Goal: Transaction & Acquisition: Book appointment/travel/reservation

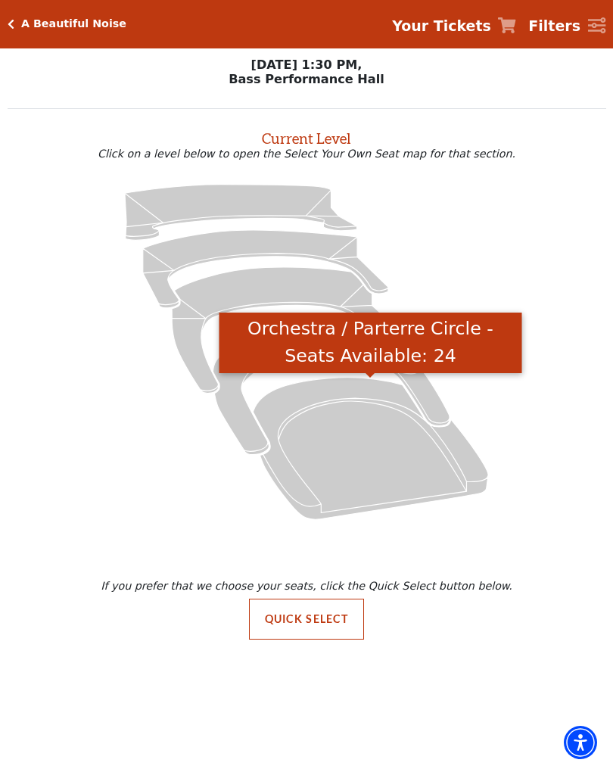
click at [470, 470] on icon "Orchestra / Parterre Circle - Seats Available: 24" at bounding box center [371, 448] width 236 height 142
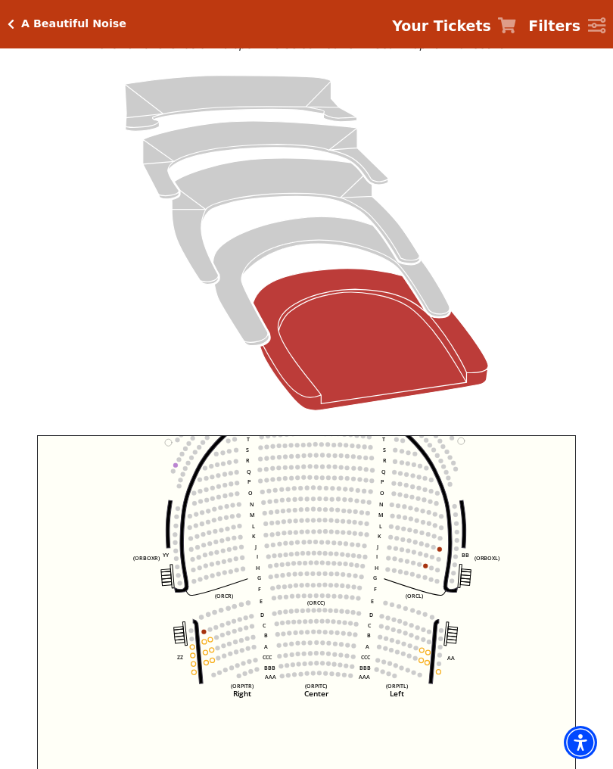
scroll to position [133, 0]
click at [448, 551] on icon "Left (ORPITL) Right (ORPITR) Center (ORPITC) ZZ AA YY BB ZA ZA (ORCL) (ORCR) (O…" at bounding box center [306, 618] width 539 height 364
click at [435, 549] on circle at bounding box center [434, 548] width 5 height 5
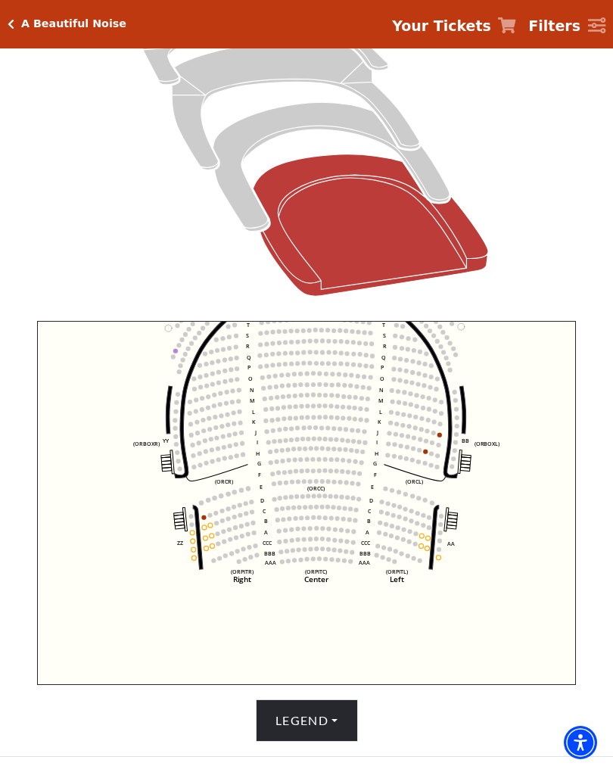
scroll to position [254, 0]
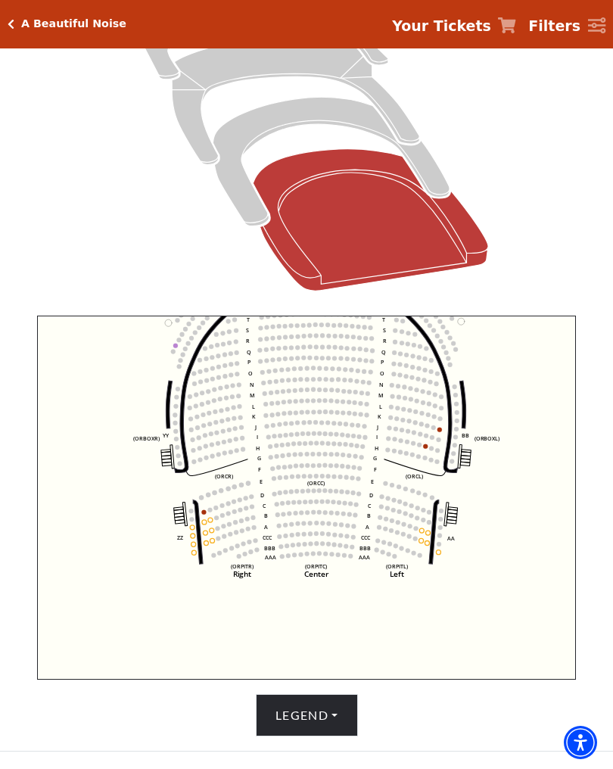
click at [442, 432] on circle at bounding box center [440, 430] width 5 height 5
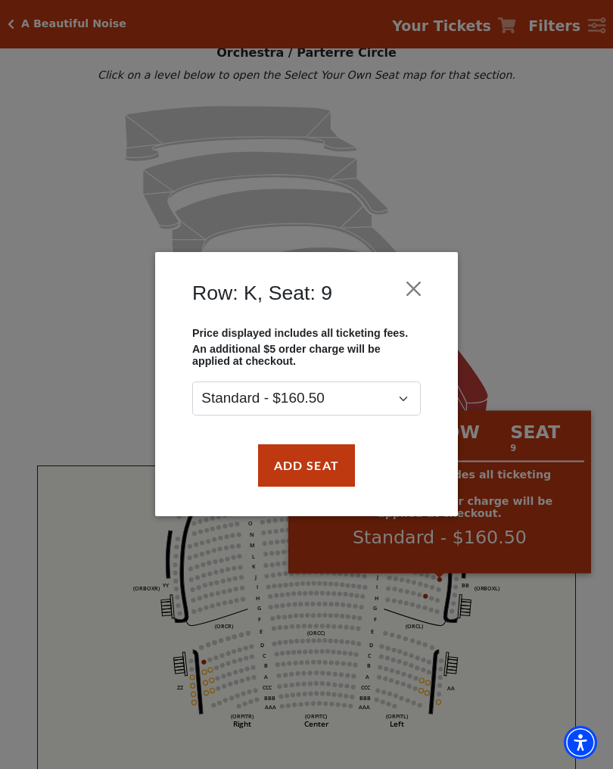
scroll to position [92, 0]
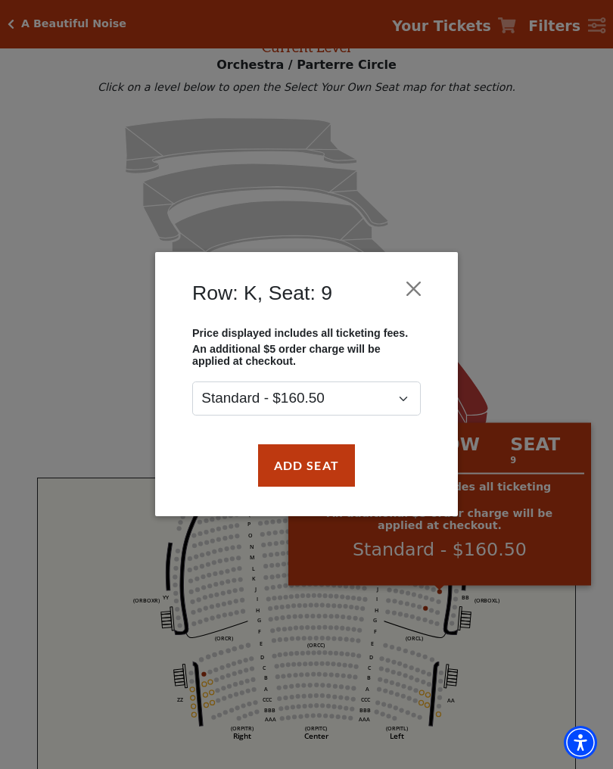
click at [309, 471] on button "Add Seat" at bounding box center [306, 465] width 97 height 42
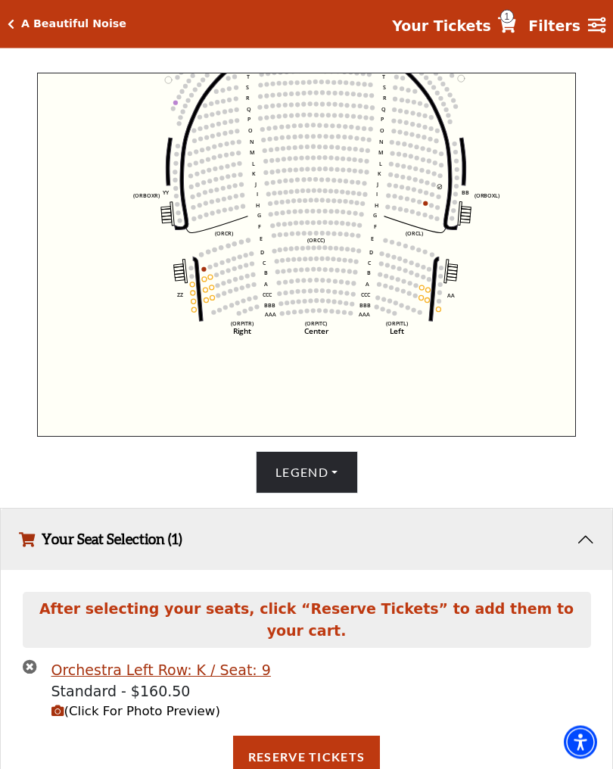
scroll to position [502, 0]
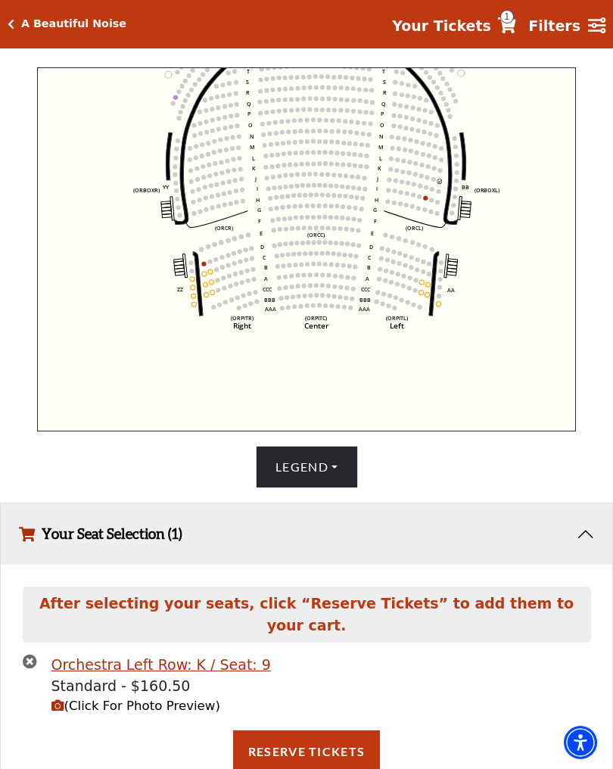
click at [286, 769] on div "After selecting your seats, click “Reserve Tickets” to add them to your cart. O…" at bounding box center [307, 687] width 612 height 244
click at [310, 731] on button "Reserve Tickets" at bounding box center [306, 752] width 147 height 42
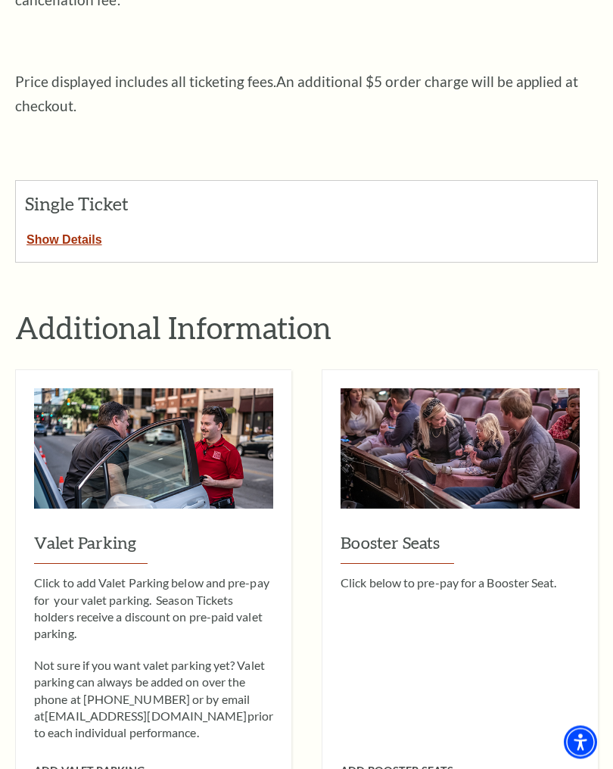
scroll to position [500, 0]
click at [61, 227] on button "Show Details" at bounding box center [64, 237] width 97 height 20
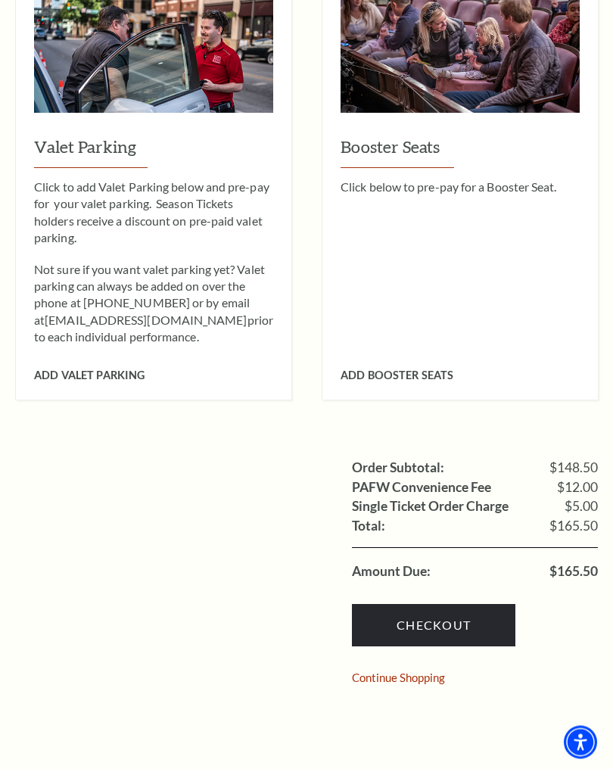
scroll to position [1314, 0]
click at [450, 604] on link "Checkout" at bounding box center [434, 625] width 164 height 42
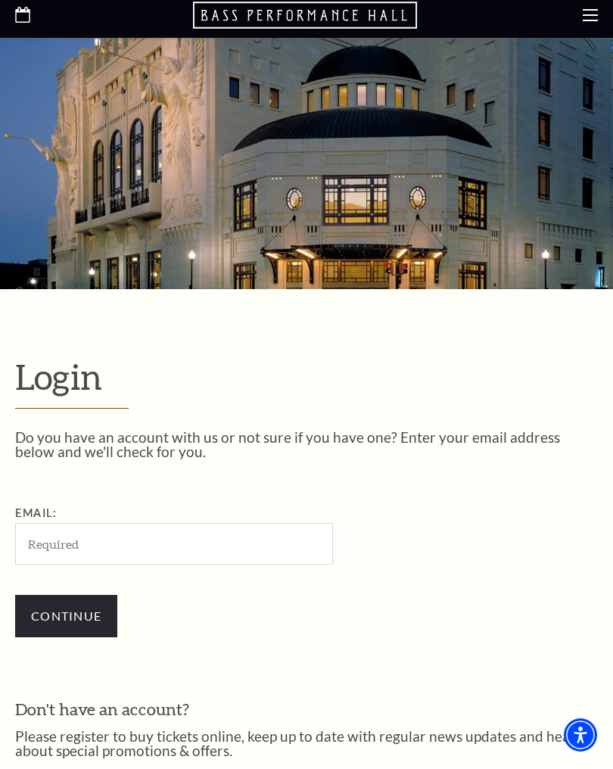
scroll to position [154, 0]
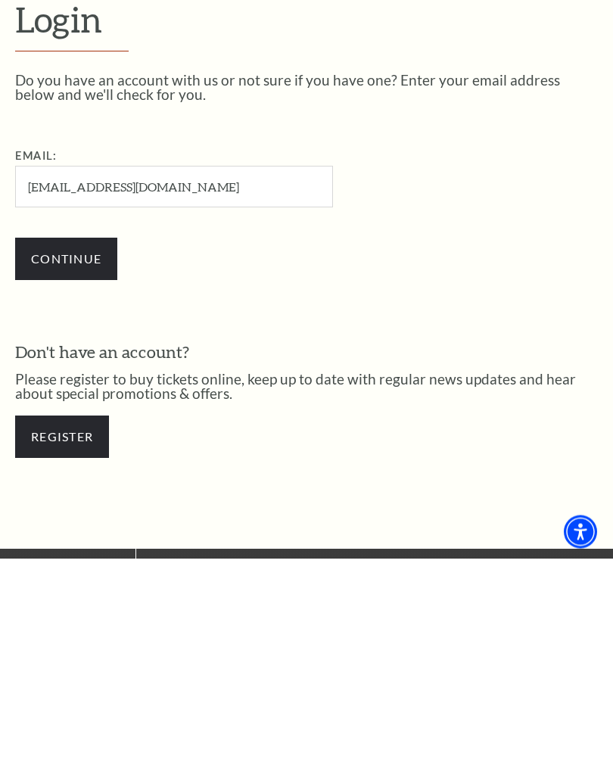
type input "lonalynne@aol.com"
click at [83, 449] on input "Continue" at bounding box center [66, 470] width 102 height 42
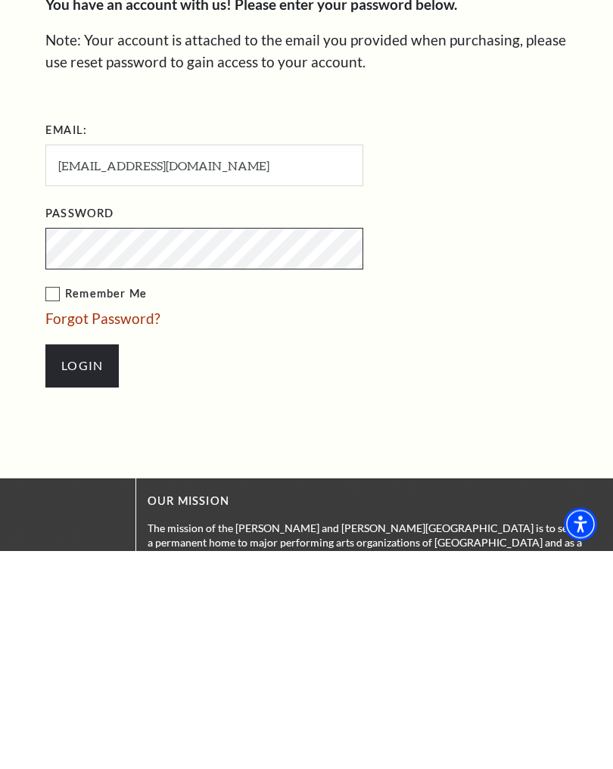
scroll to position [533, 0]
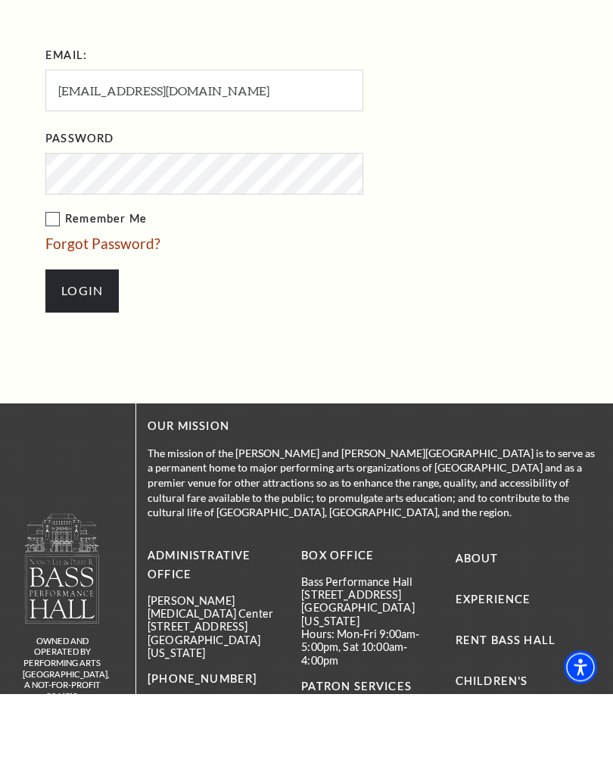
click at [92, 345] on input "Login" at bounding box center [81, 366] width 73 height 42
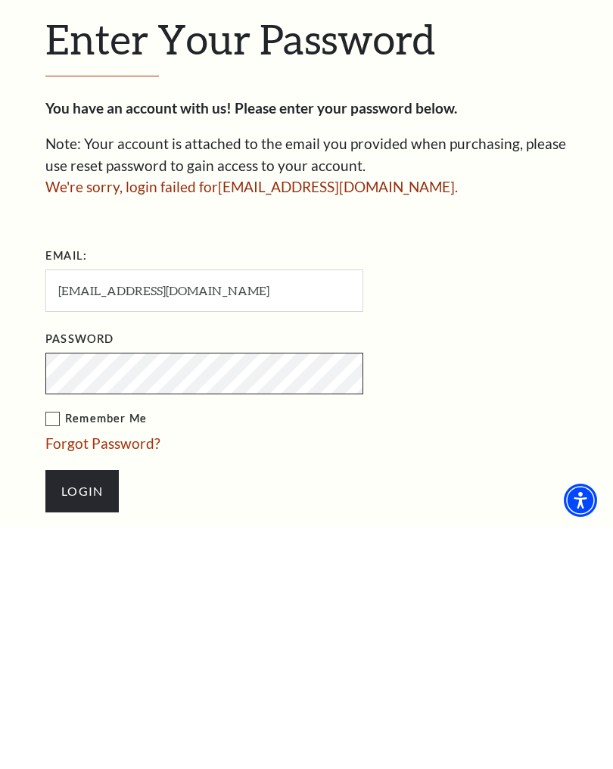
scroll to position [189, 0]
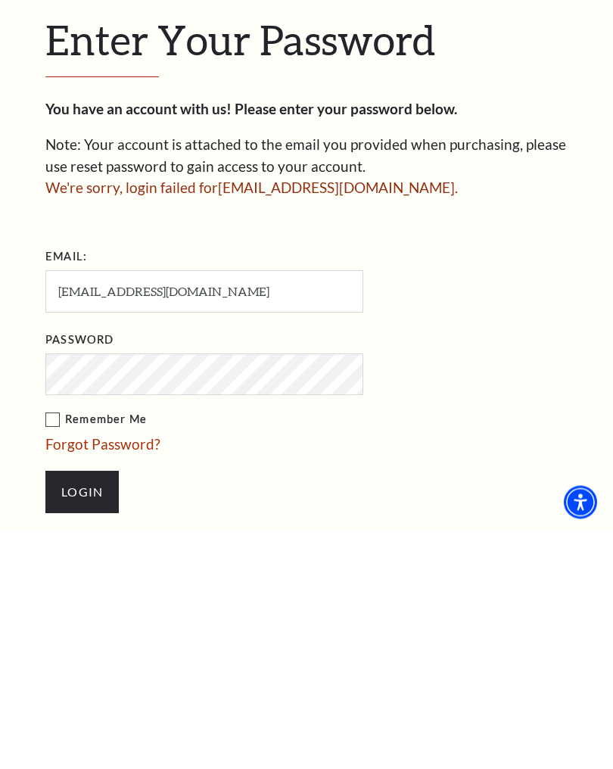
click at [91, 712] on input "Login" at bounding box center [81, 733] width 73 height 42
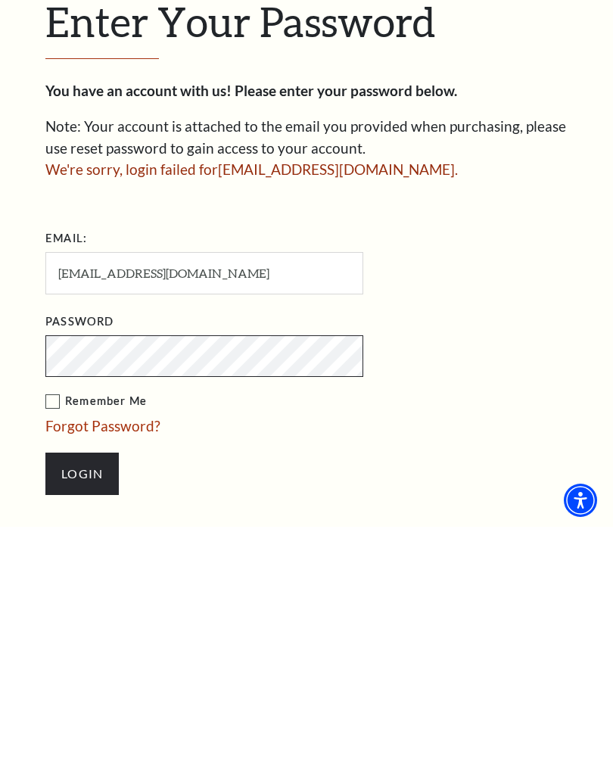
scroll to position [205, 0]
click at [129, 660] on link "Forgot Password?" at bounding box center [102, 668] width 115 height 17
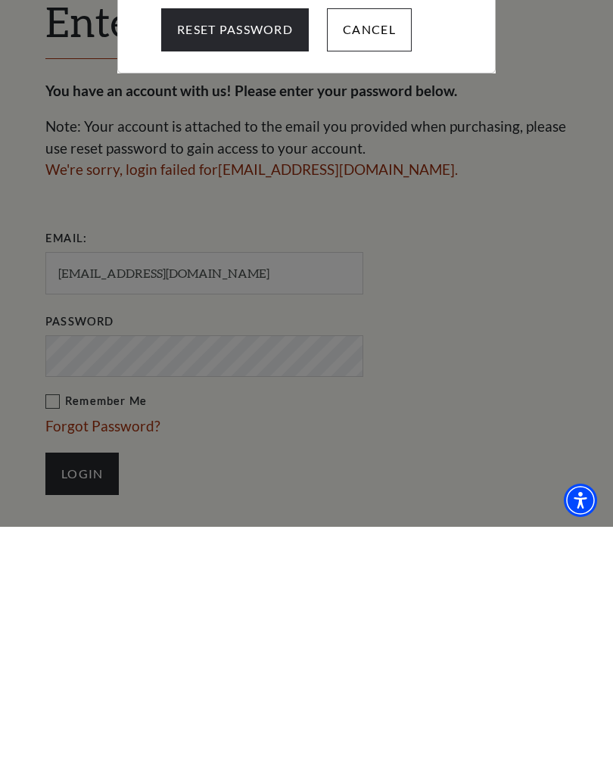
scroll to position [448, 0]
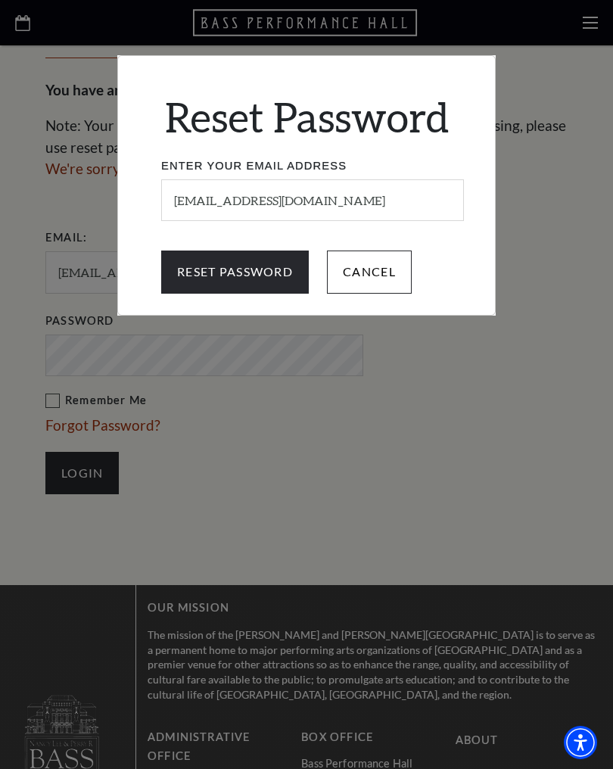
click at [245, 285] on input "Reset Password" at bounding box center [235, 272] width 148 height 42
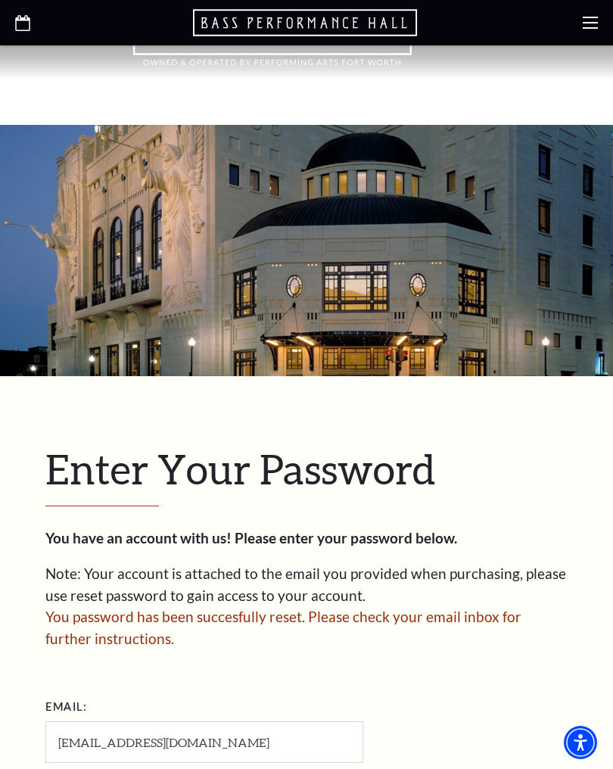
click at [525, 449] on h1 "Enter Your Password" at bounding box center [306, 475] width 522 height 62
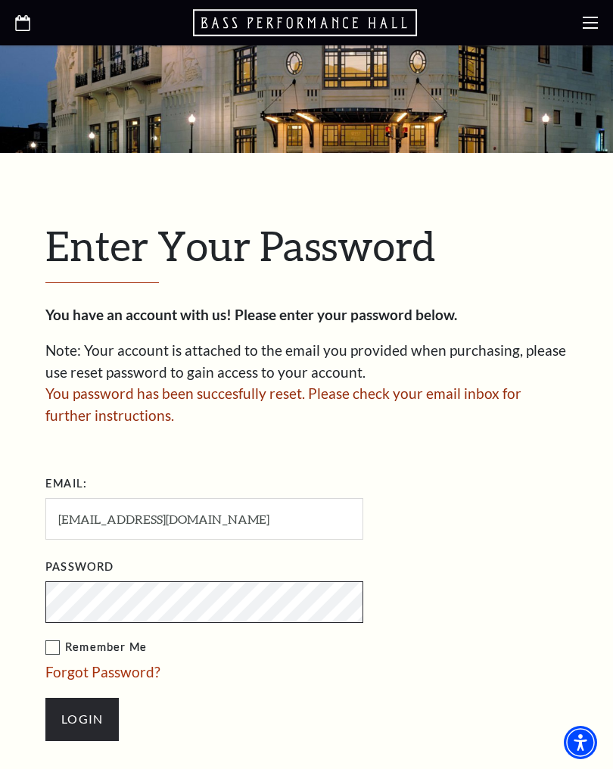
scroll to position [306, 0]
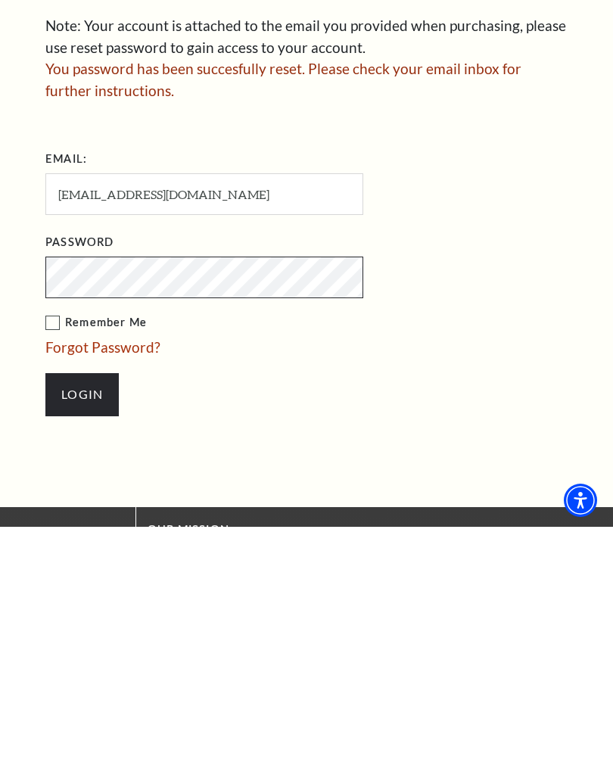
click at [82, 616] on input "Login" at bounding box center [81, 637] width 73 height 42
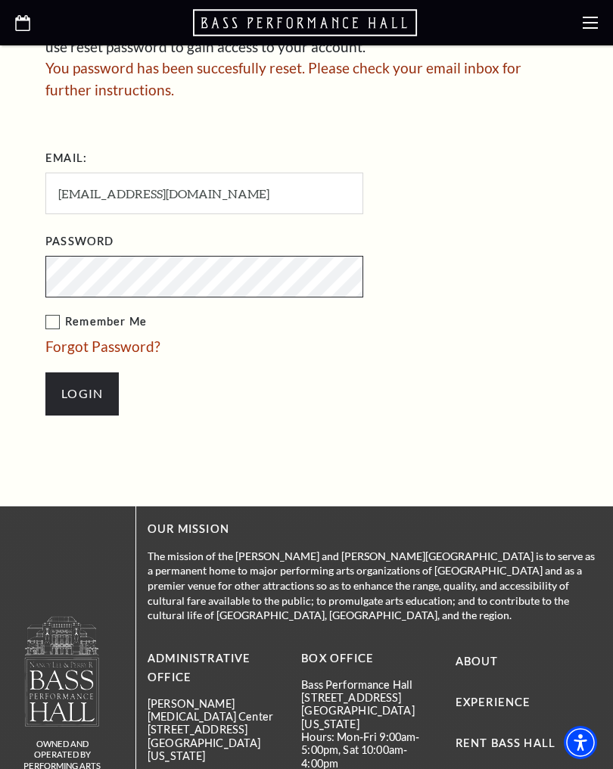
scroll to position [548, 0]
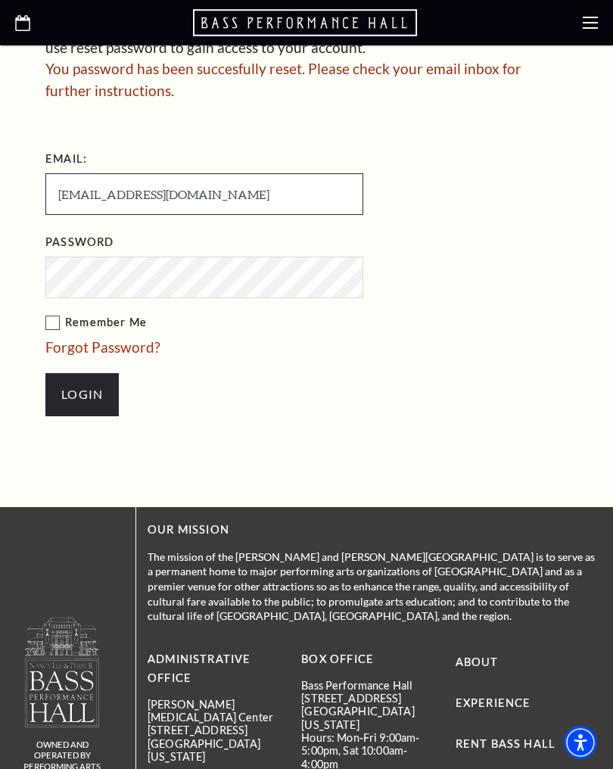
type input "[EMAIL_ADDRESS][DOMAIN_NAME]"
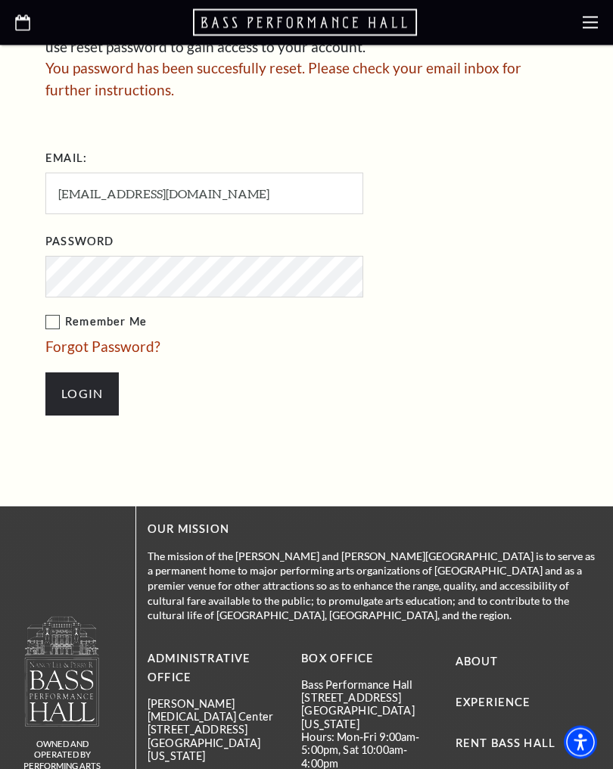
scroll to position [549, 0]
click at [95, 388] on input "Login" at bounding box center [81, 394] width 73 height 42
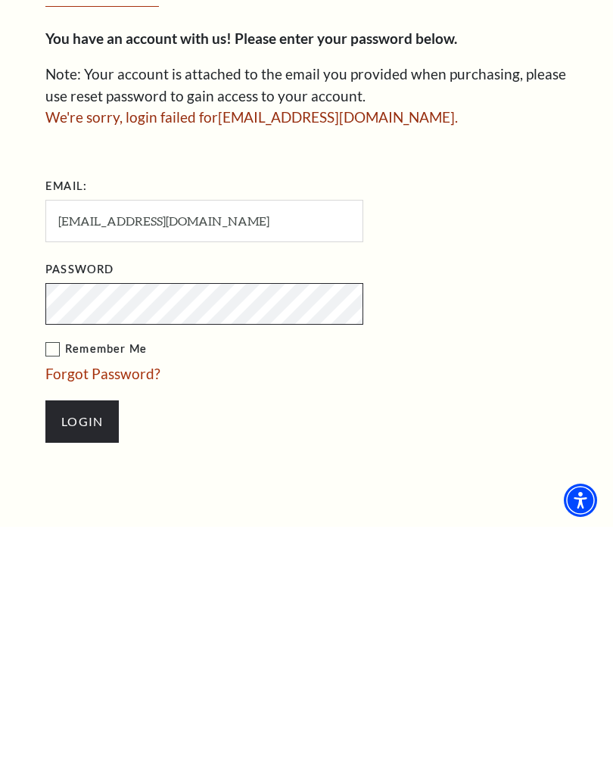
scroll to position [259, 0]
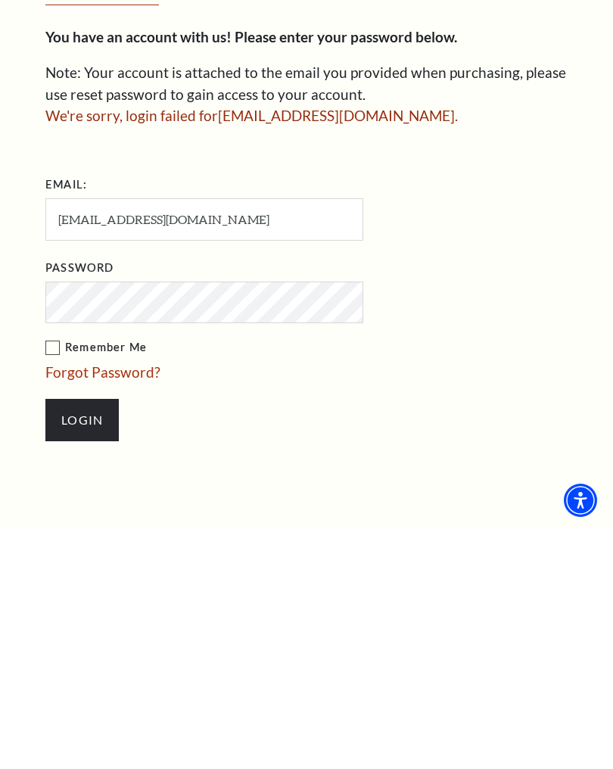
click at [96, 641] on input "Login" at bounding box center [81, 662] width 73 height 42
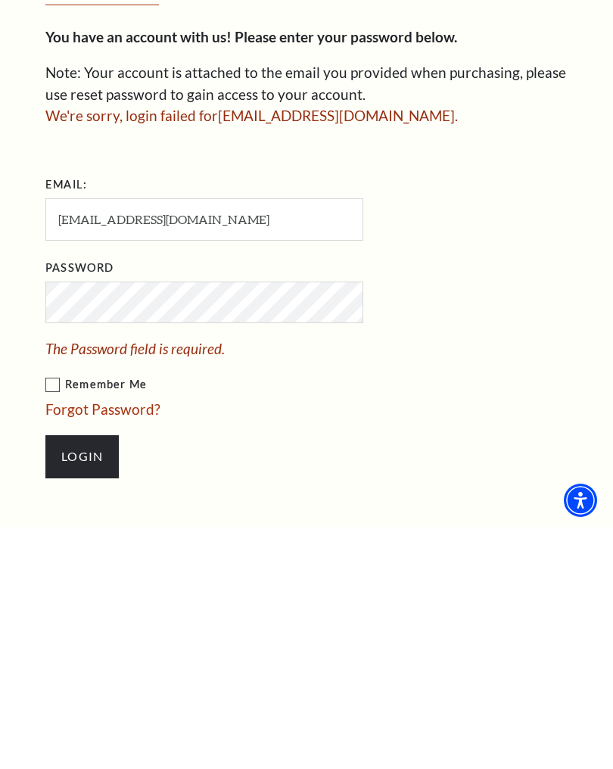
click at [94, 678] on input "Login" at bounding box center [81, 699] width 73 height 42
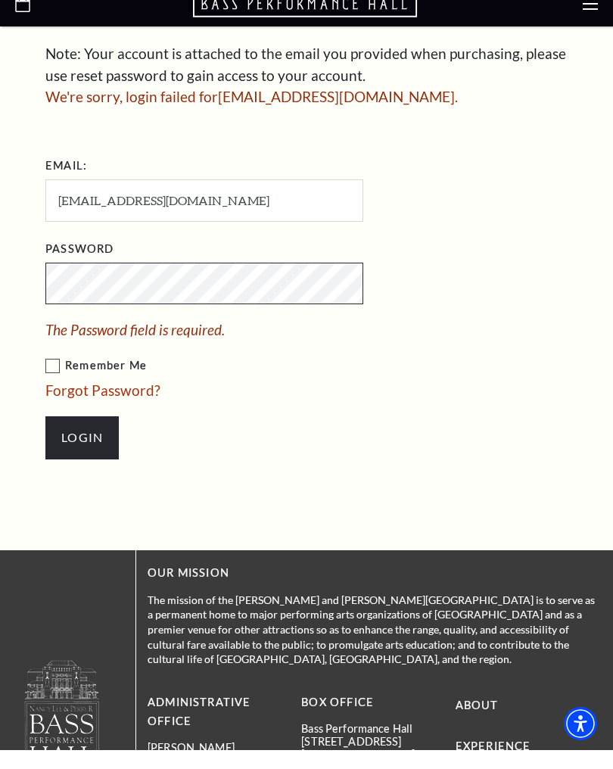
scroll to position [520, 0]
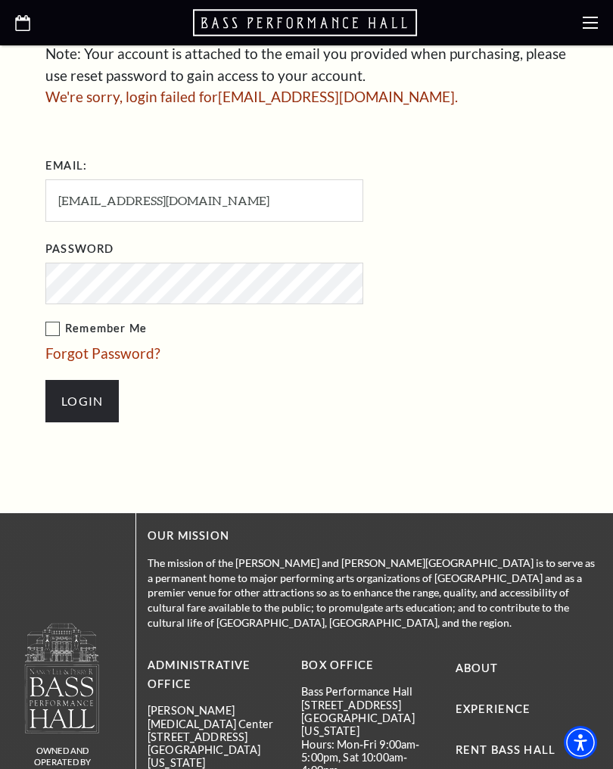
click at [89, 412] on input "Login" at bounding box center [81, 401] width 73 height 42
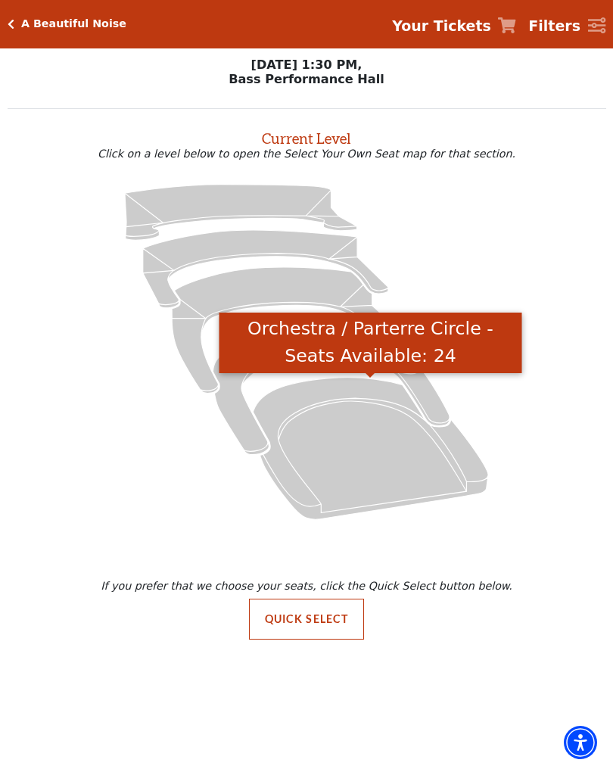
click at [443, 476] on icon "Orchestra / Parterre Circle - Seats Available: 24" at bounding box center [371, 448] width 236 height 142
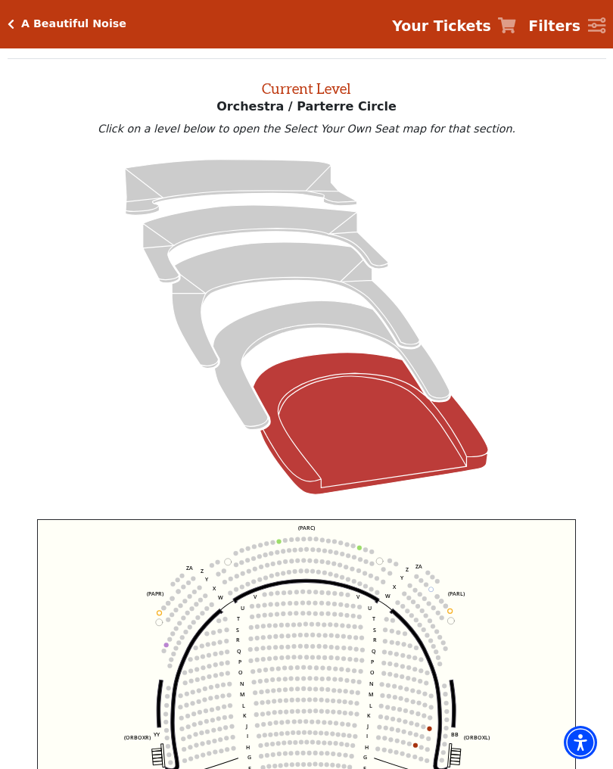
scroll to position [58, 0]
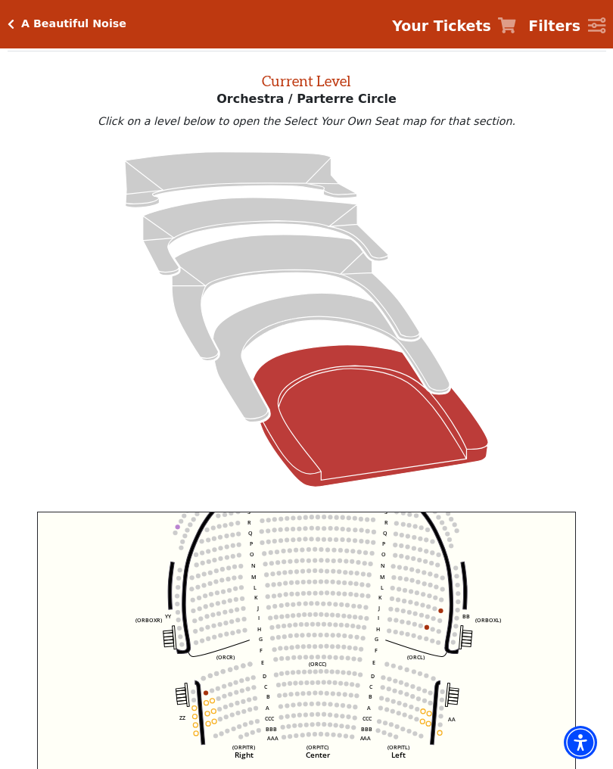
click at [446, 612] on icon "Left (ORPITL) Right (ORPITR) Center (ORPITC) ZZ AA YY BB ZA ZA (ORCL) (ORCR) (O…" at bounding box center [306, 694] width 539 height 364
click at [448, 612] on icon "Left (ORPITL) Right (ORPITR) Center (ORPITC) ZZ AA YY BB ZA ZA (ORCL) (ORCR) (O…" at bounding box center [306, 694] width 539 height 364
click at [446, 613] on icon "Left (ORPITL) Right (ORPITR) Center (ORPITC) ZZ AA YY BB ZA ZA (ORCL) (ORCR) (O…" at bounding box center [306, 694] width 539 height 364
click at [444, 602] on circle at bounding box center [441, 599] width 5 height 5
click at [442, 612] on circle at bounding box center [441, 611] width 5 height 5
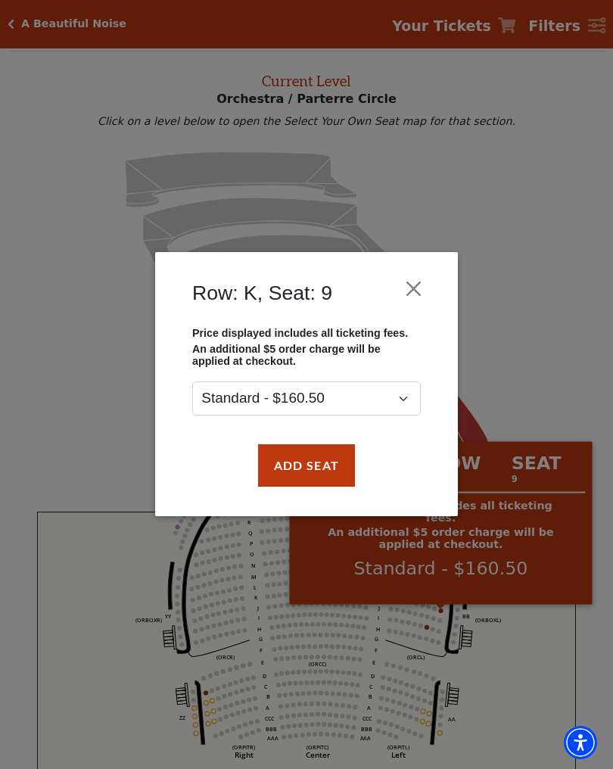
click at [310, 474] on button "Add Seat" at bounding box center [306, 465] width 97 height 42
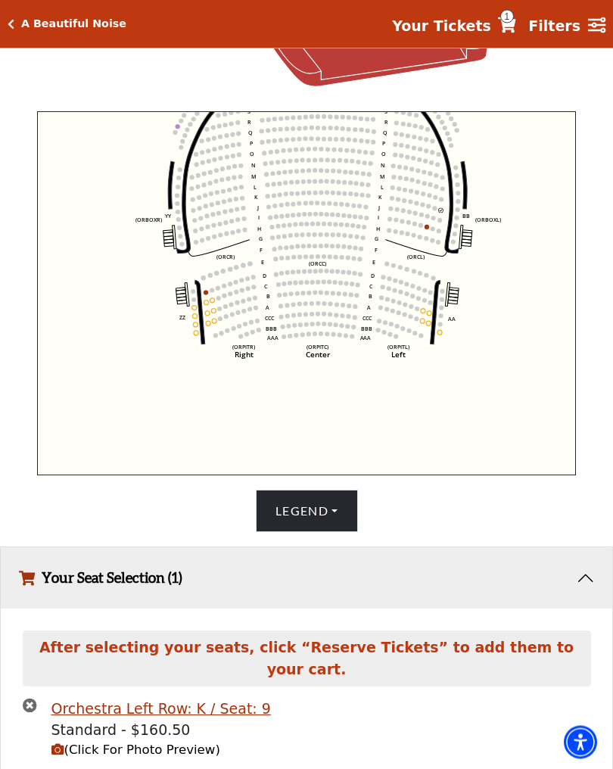
scroll to position [484, 0]
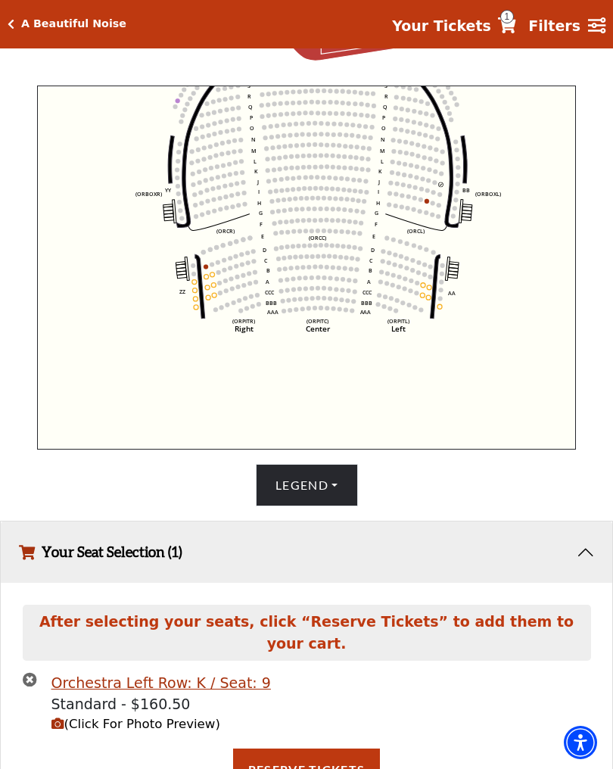
click at [326, 749] on button "Reserve Tickets" at bounding box center [306, 770] width 147 height 42
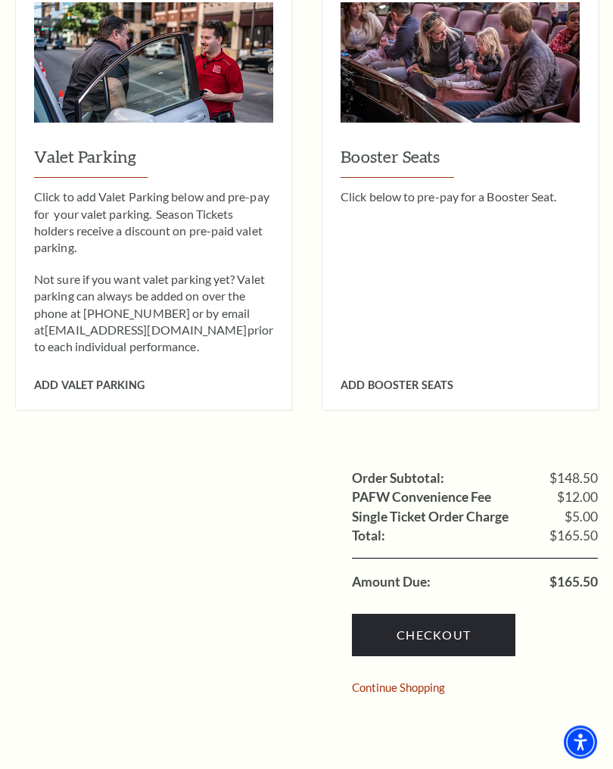
scroll to position [886, 0]
click at [446, 614] on link "Checkout" at bounding box center [434, 635] width 164 height 42
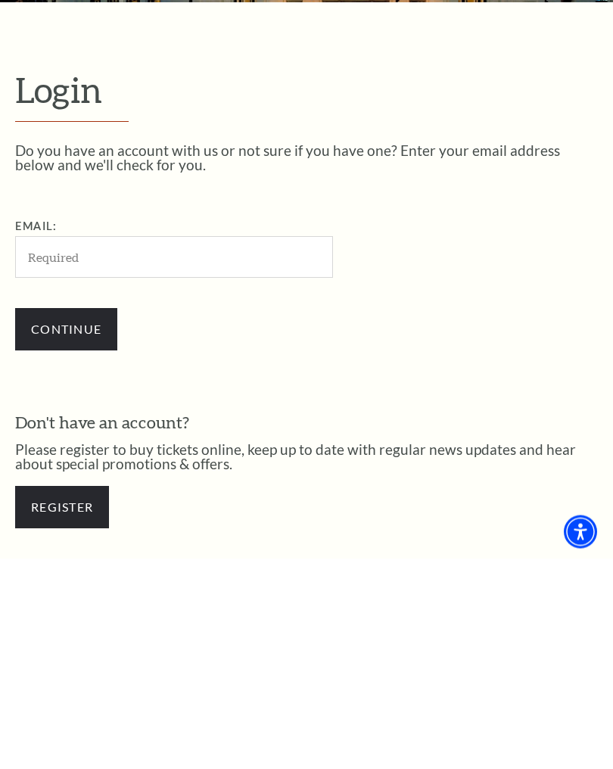
scroll to position [154, 0]
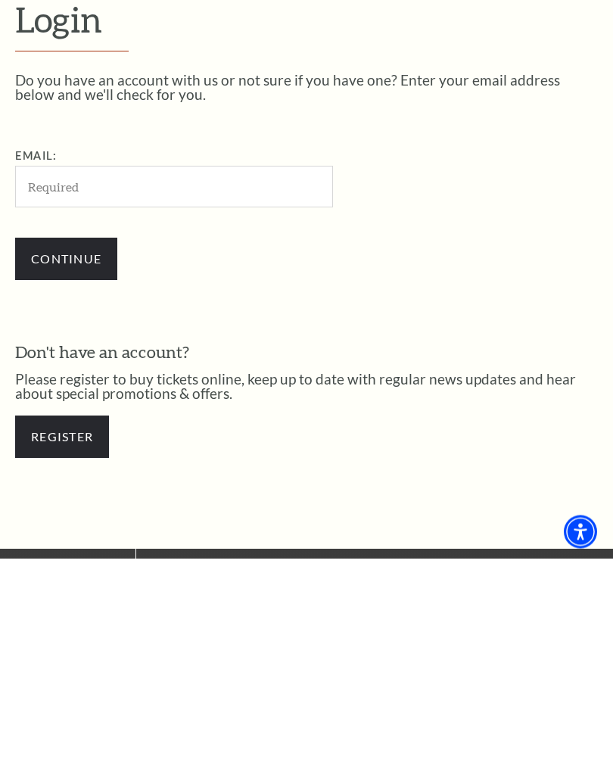
click at [84, 377] on input "Email:" at bounding box center [174, 398] width 318 height 42
click at [294, 377] on input "Email:" at bounding box center [174, 398] width 318 height 42
type input "[EMAIL_ADDRESS][DOMAIN_NAME]"
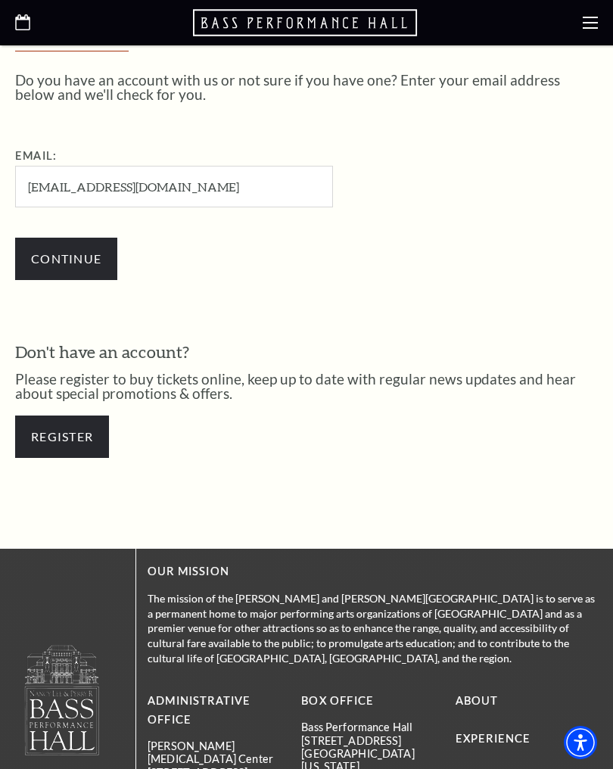
click at [77, 255] on input "Continue" at bounding box center [66, 259] width 102 height 42
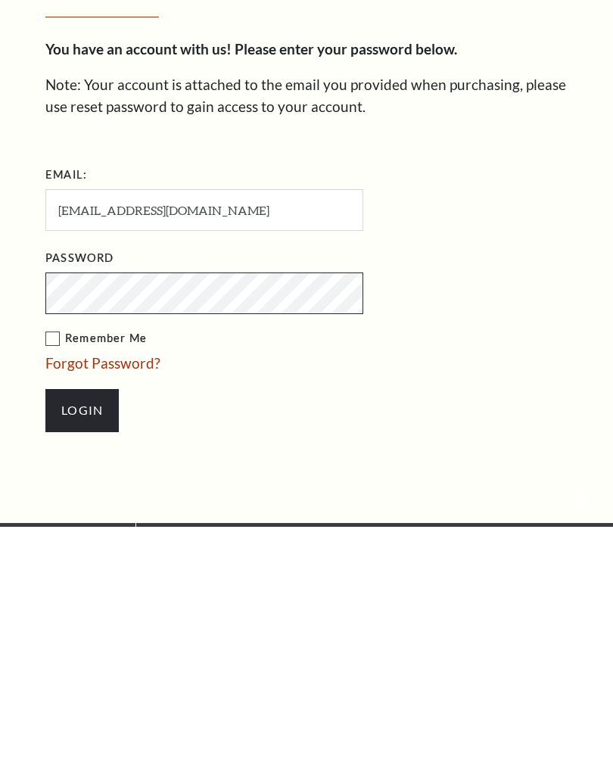
scroll to position [201, 0]
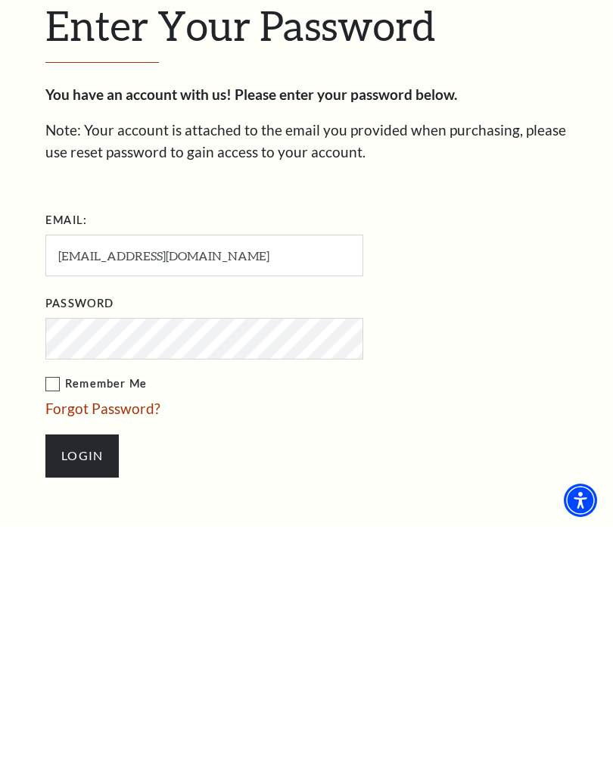
click at [57, 617] on label "Remember Me" at bounding box center [279, 626] width 469 height 19
click at [0, 0] on input "Remember Me" at bounding box center [0, 0] width 0 height 0
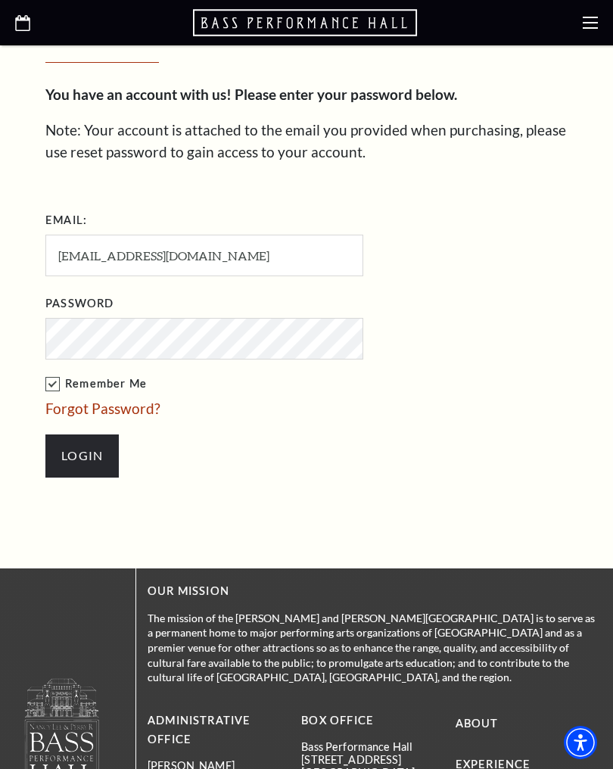
click at [86, 461] on input "Login" at bounding box center [81, 456] width 73 height 42
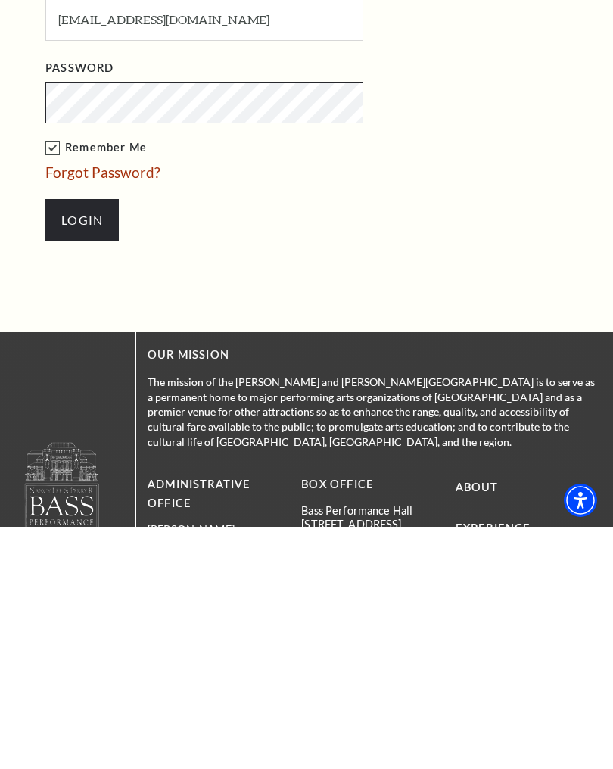
scroll to position [701, 0]
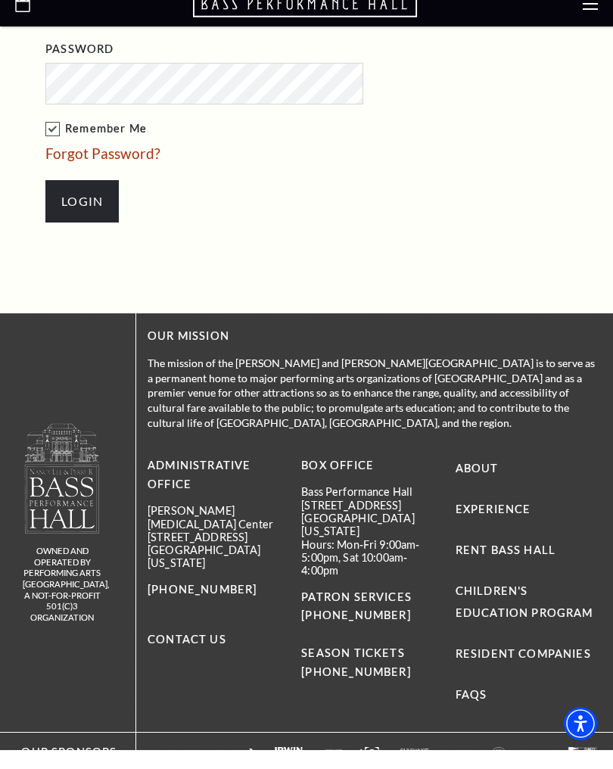
click at [86, 203] on input "Login" at bounding box center [81, 220] width 73 height 42
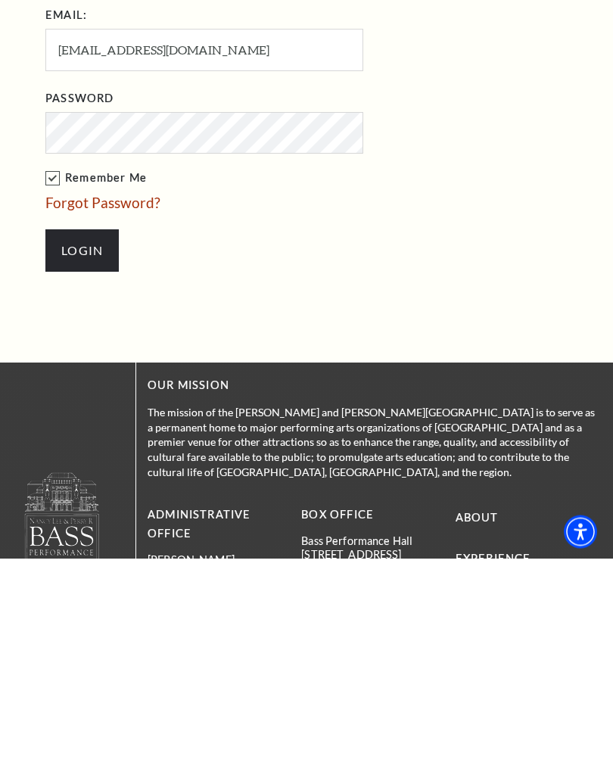
click at [82, 457] on input "Login" at bounding box center [81, 462] width 73 height 42
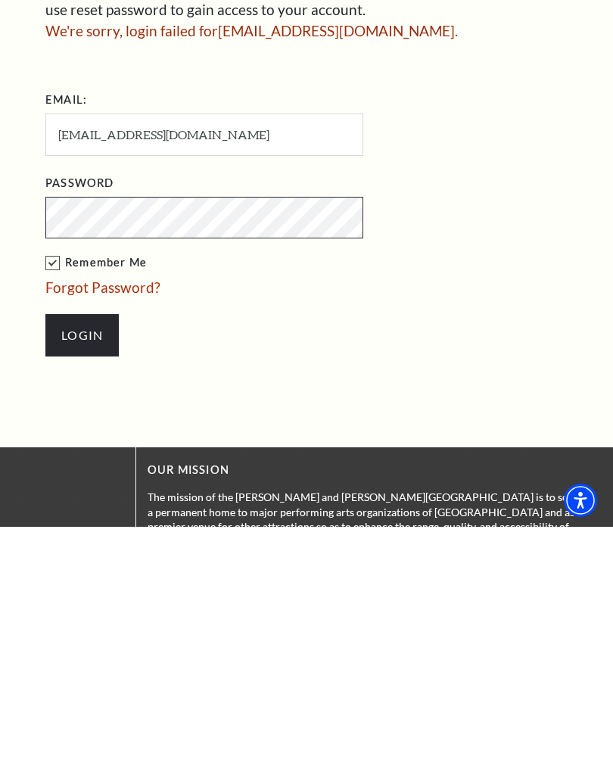
scroll to position [350, 0]
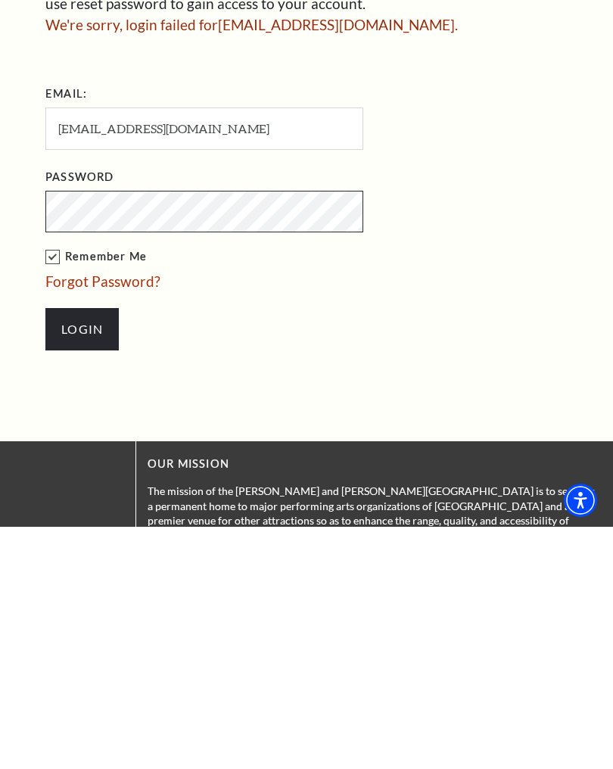
click at [82, 551] on input "Login" at bounding box center [81, 572] width 73 height 42
click at [86, 551] on input "Login" at bounding box center [81, 572] width 73 height 42
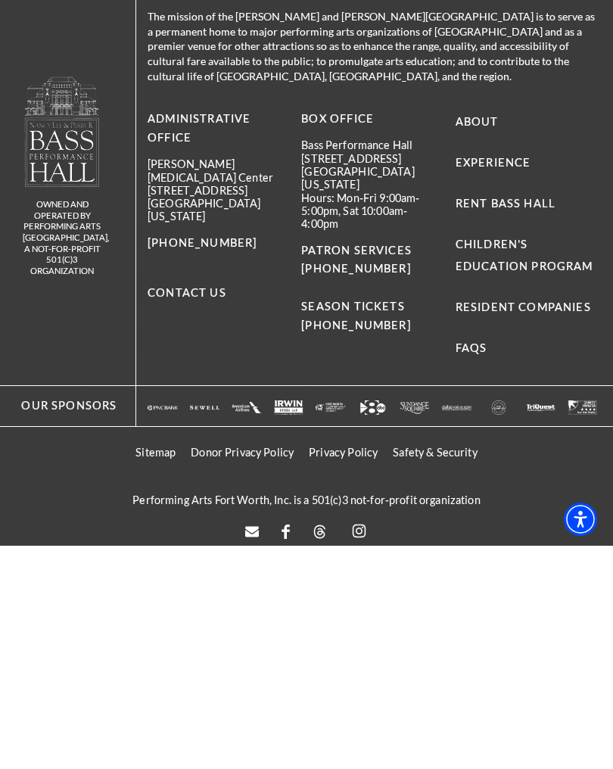
scroll to position [528, 0]
